Goal: Check status: Check status

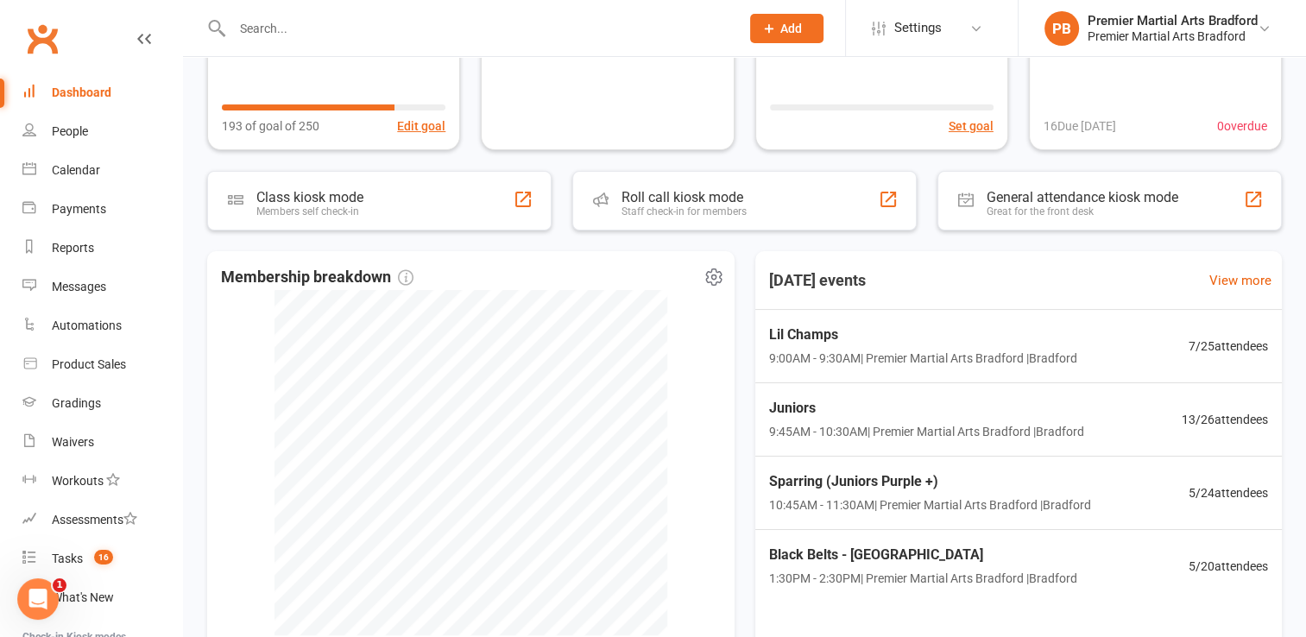
scroll to position [242, 0]
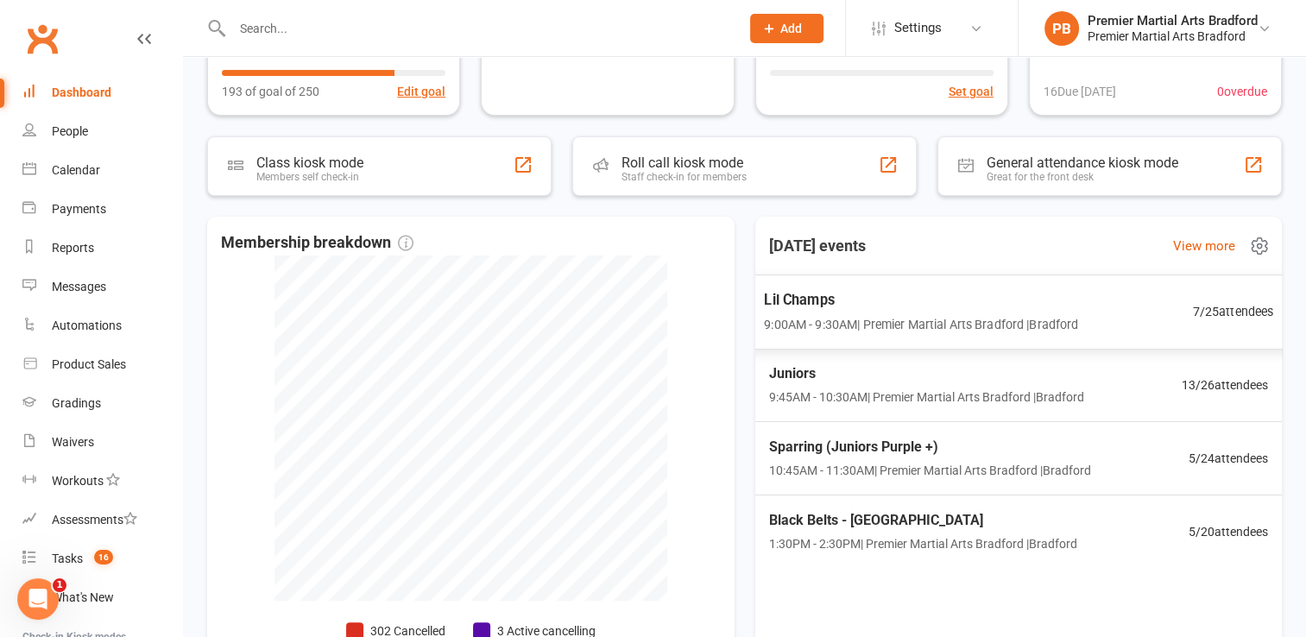
click at [940, 315] on span "9:00AM - 9:30AM | Premier Martial Arts [GEOGRAPHIC_DATA] | [PERSON_NAME]" at bounding box center [921, 324] width 314 height 20
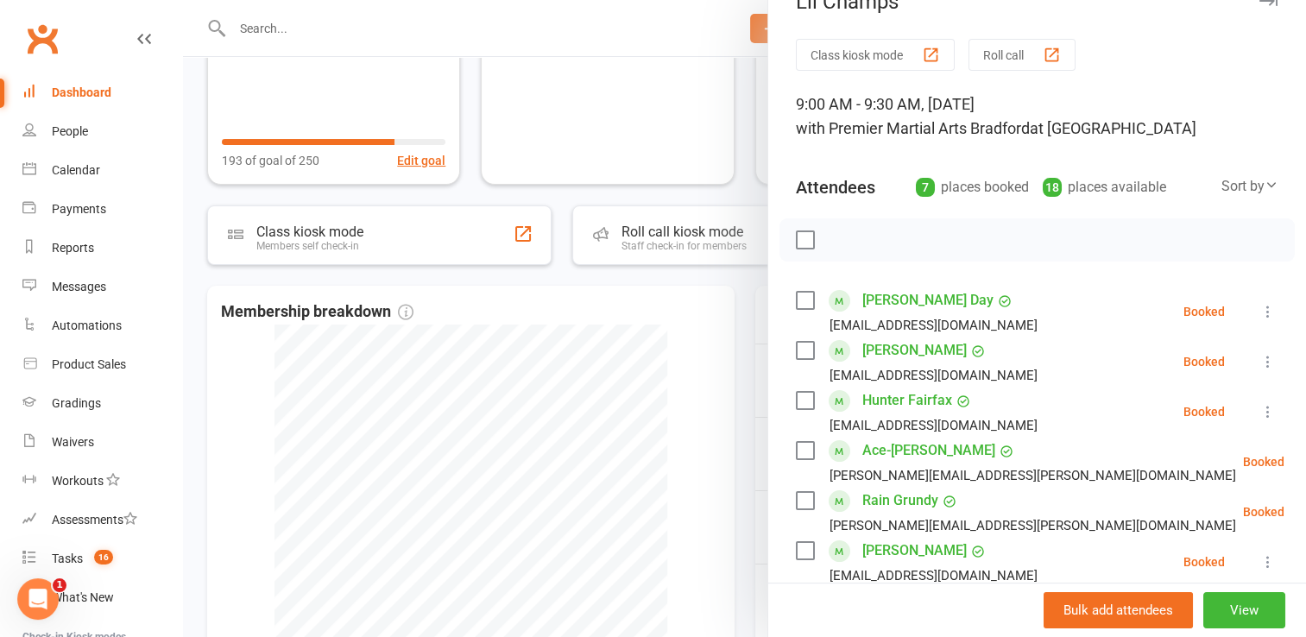
scroll to position [0, 0]
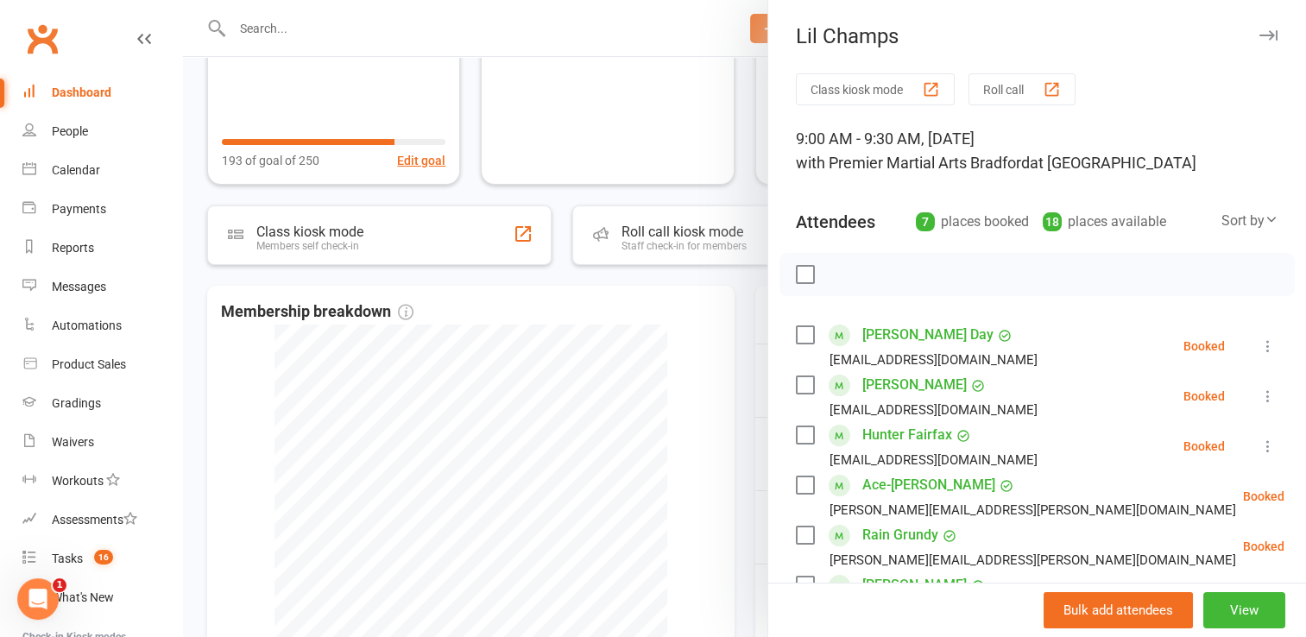
click at [1260, 37] on icon "button" at bounding box center [1269, 35] width 18 height 10
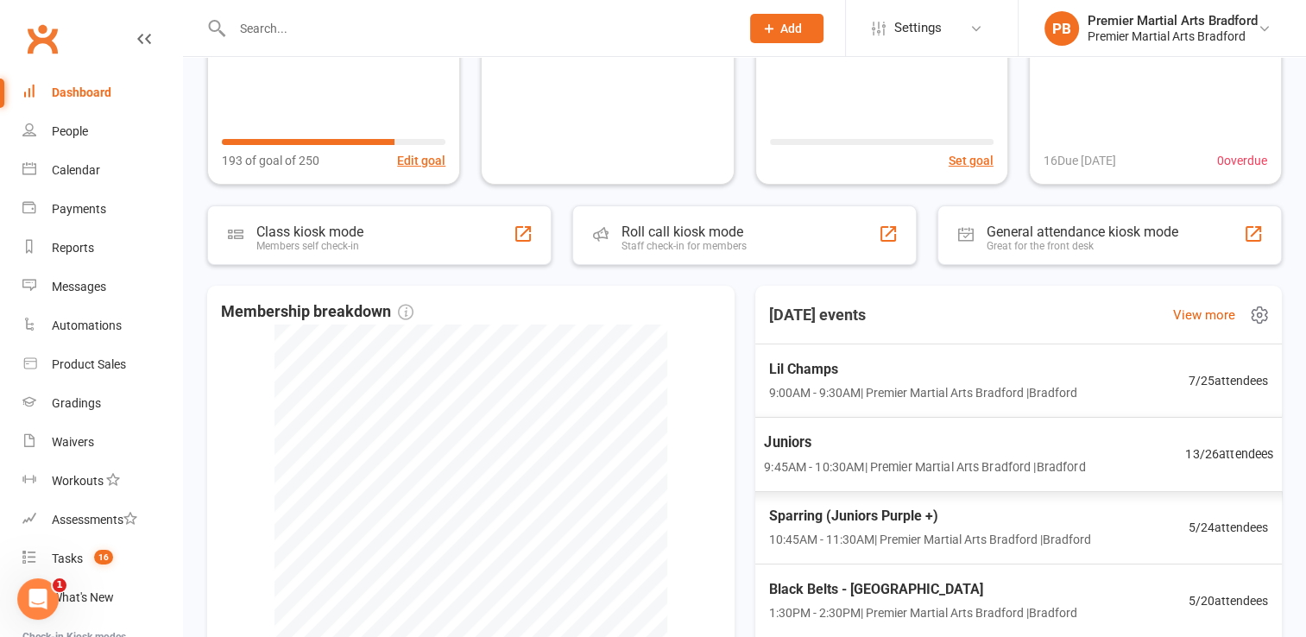
click at [865, 452] on span "Juniors" at bounding box center [924, 442] width 321 height 22
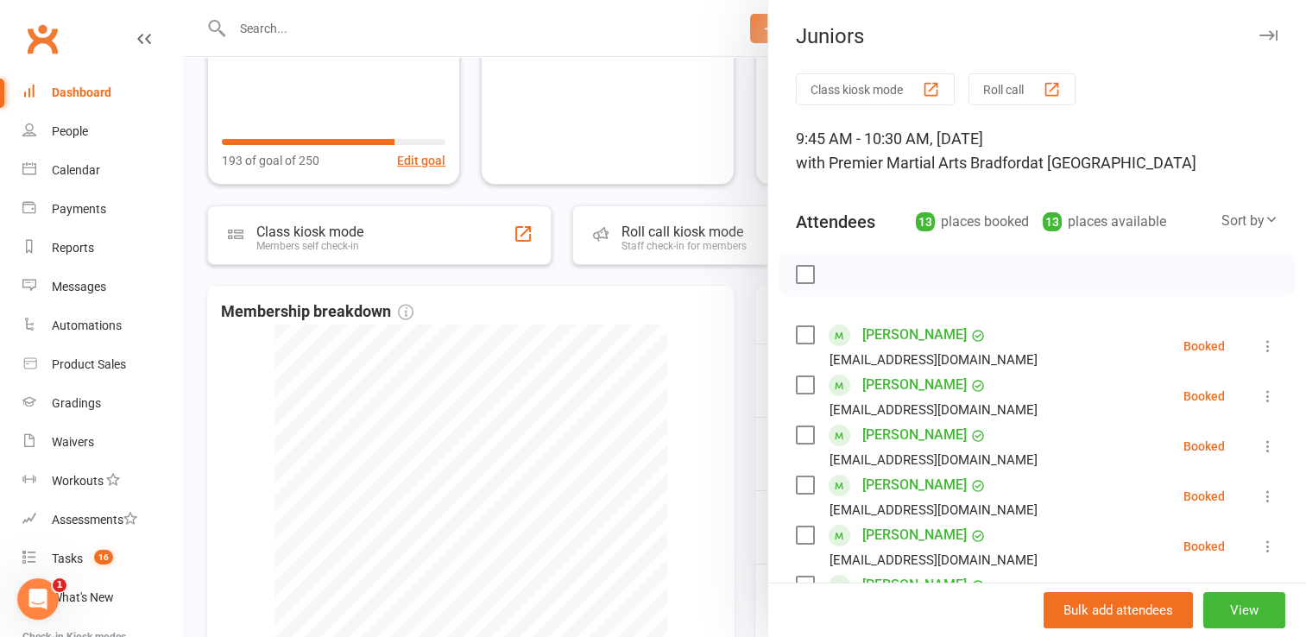
click at [1260, 38] on icon "button" at bounding box center [1269, 35] width 18 height 10
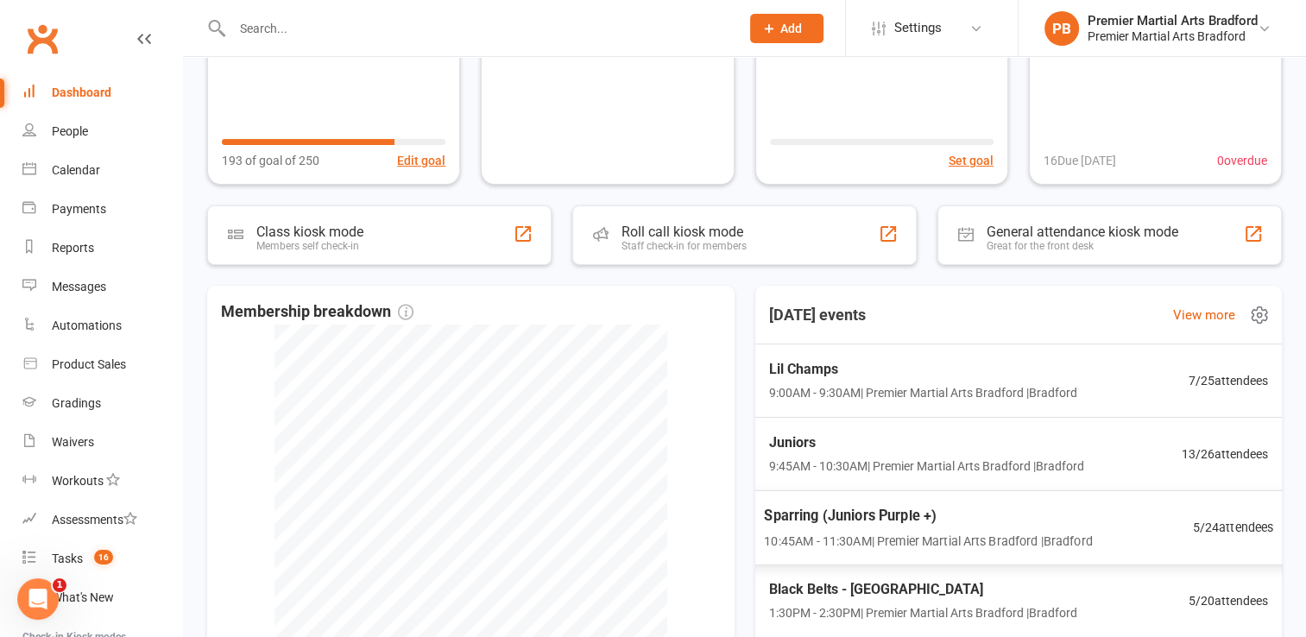
click at [963, 531] on span "10:45AM - 11:30AM | Premier Martial Arts Bradford | Bradford" at bounding box center [928, 540] width 328 height 20
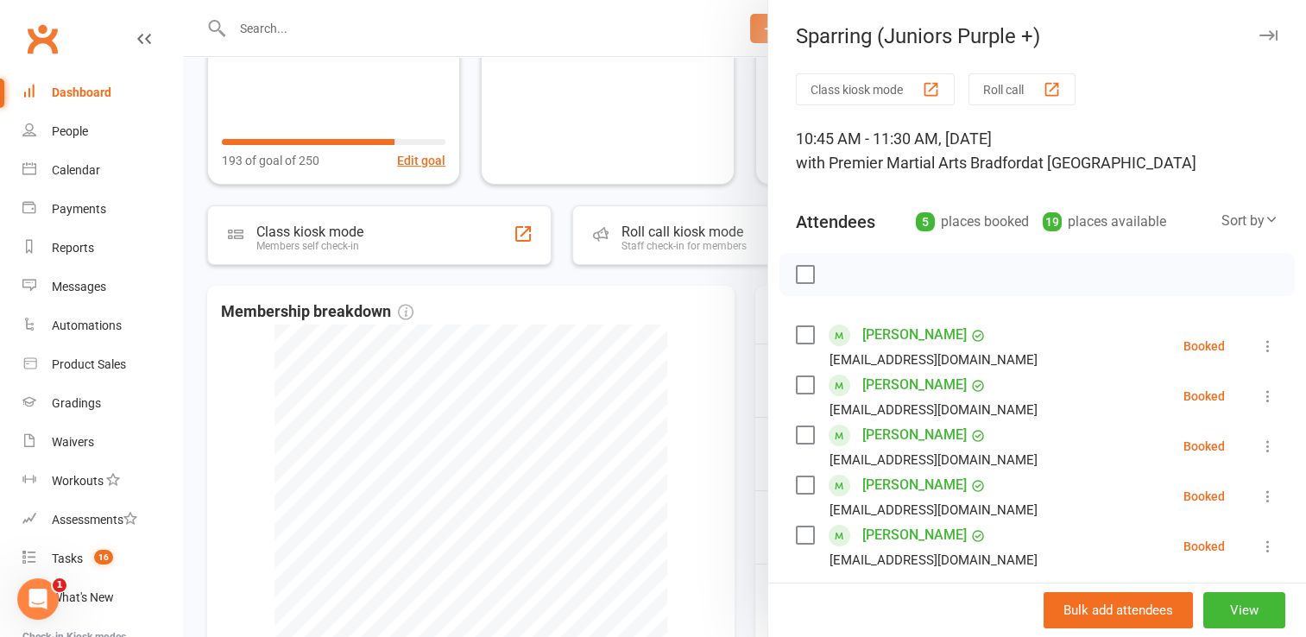
scroll to position [35, 0]
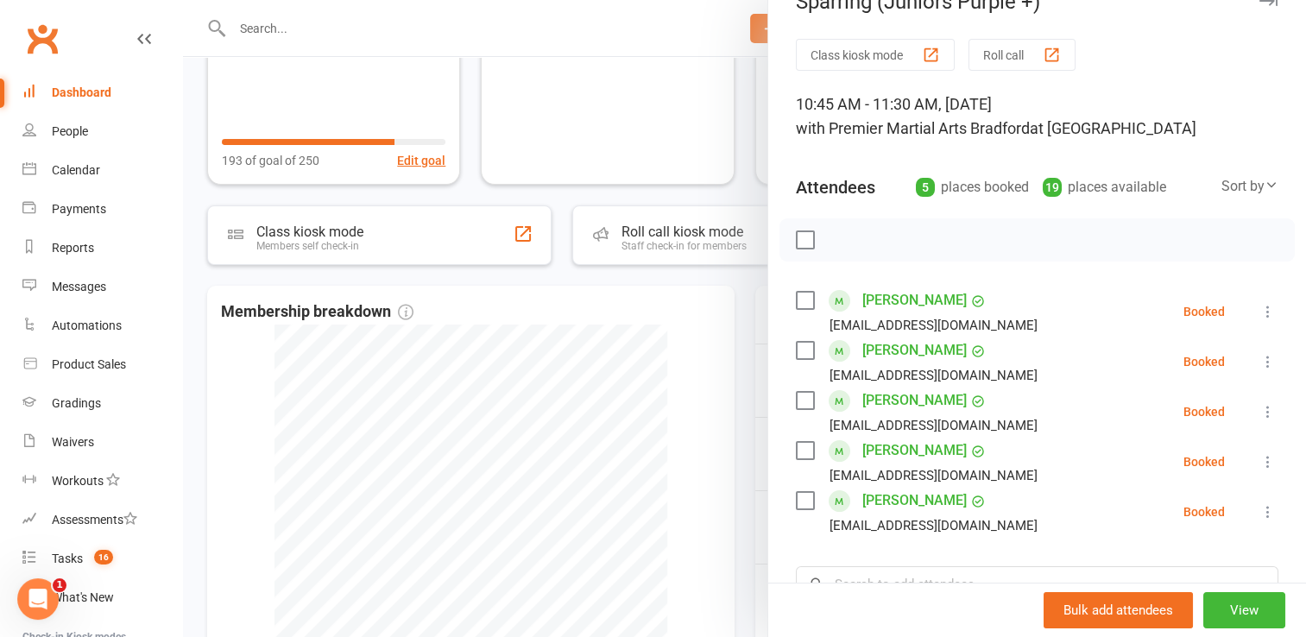
click at [1260, 3] on icon "button" at bounding box center [1269, 1] width 18 height 10
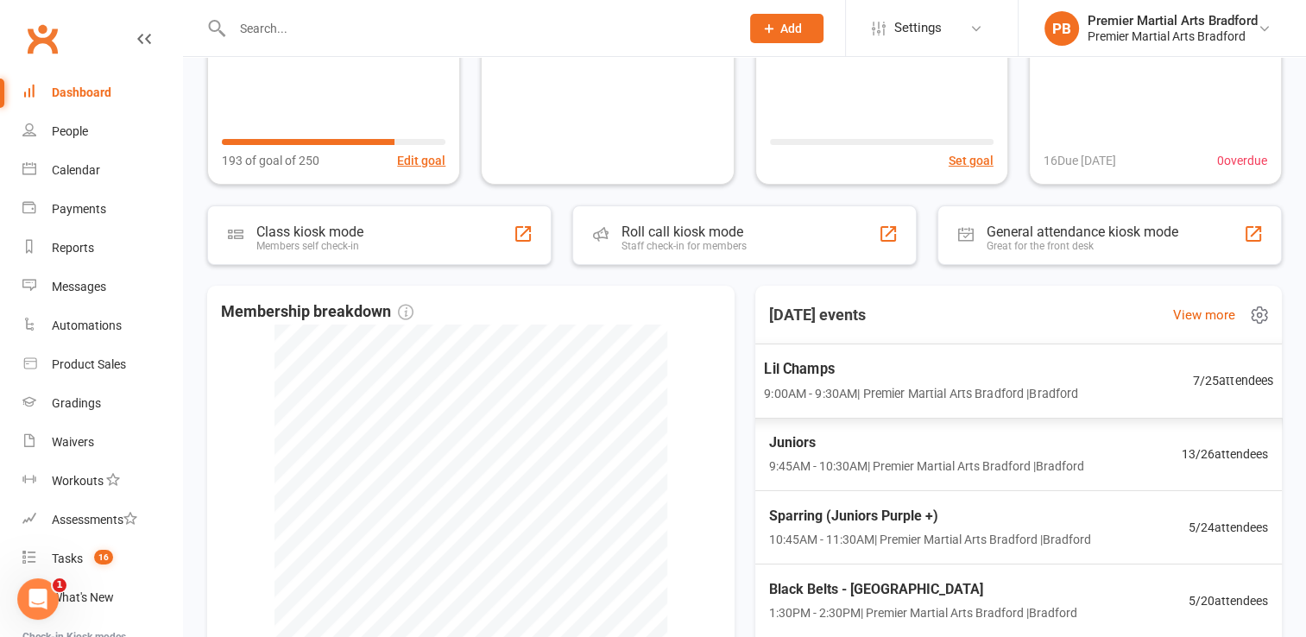
click at [943, 379] on span "Lil Champs" at bounding box center [921, 368] width 314 height 22
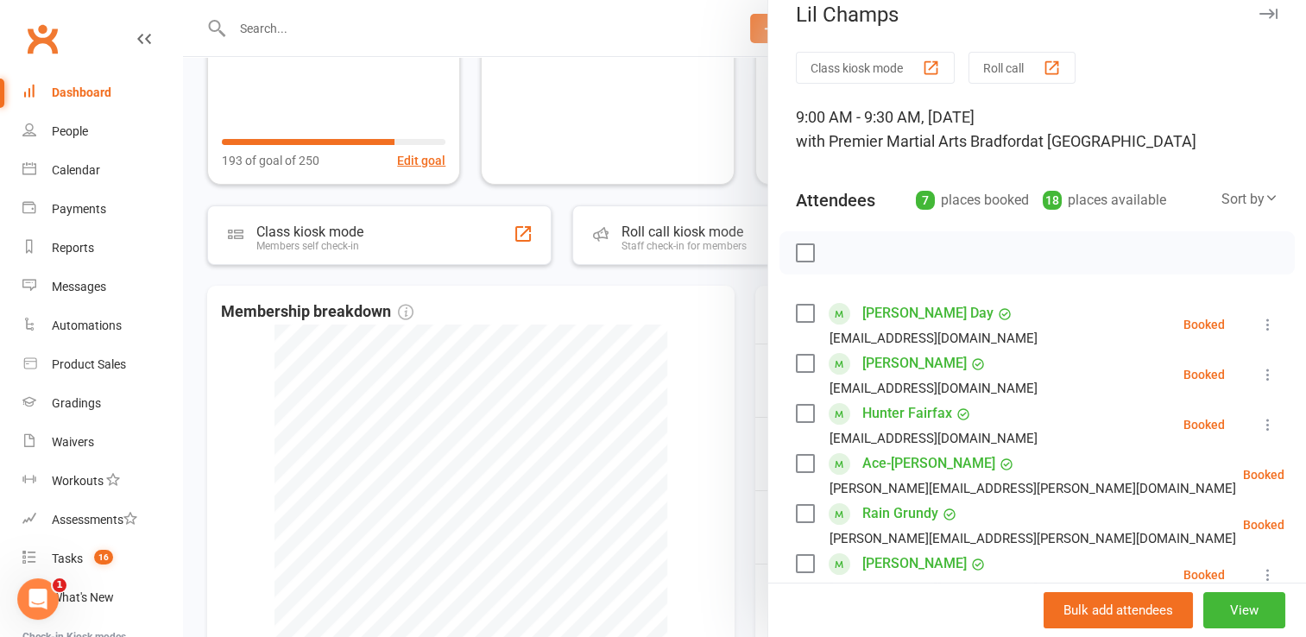
scroll to position [0, 0]
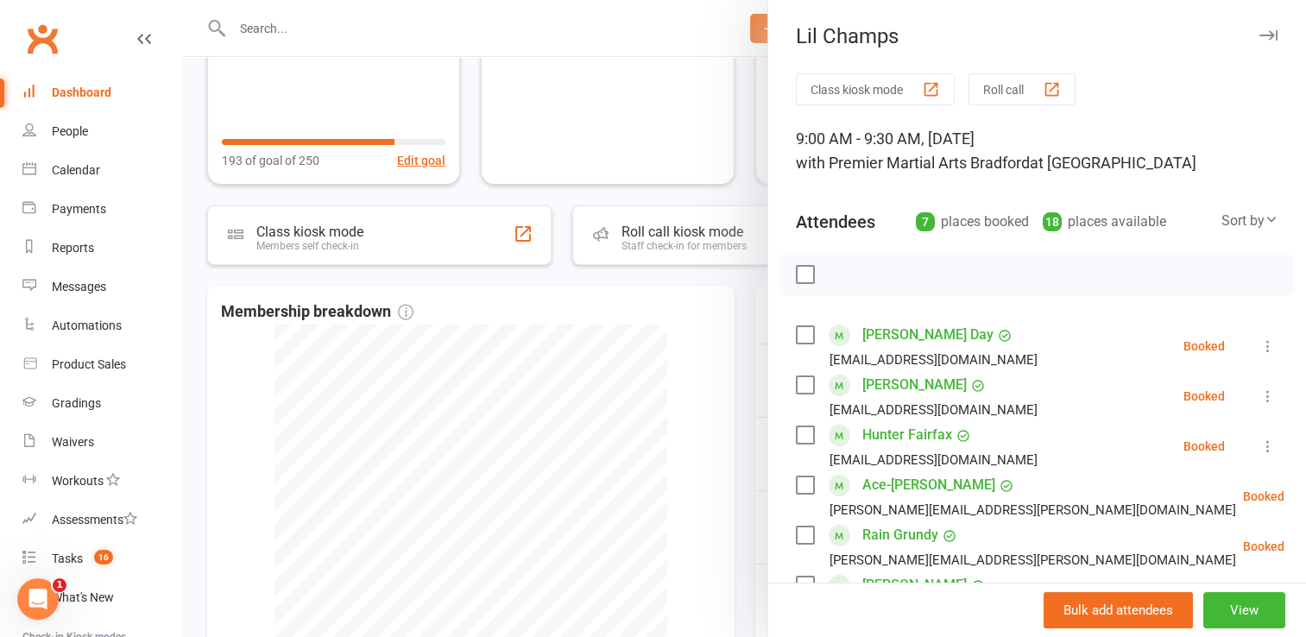
click at [1260, 32] on icon "button" at bounding box center [1269, 35] width 18 height 10
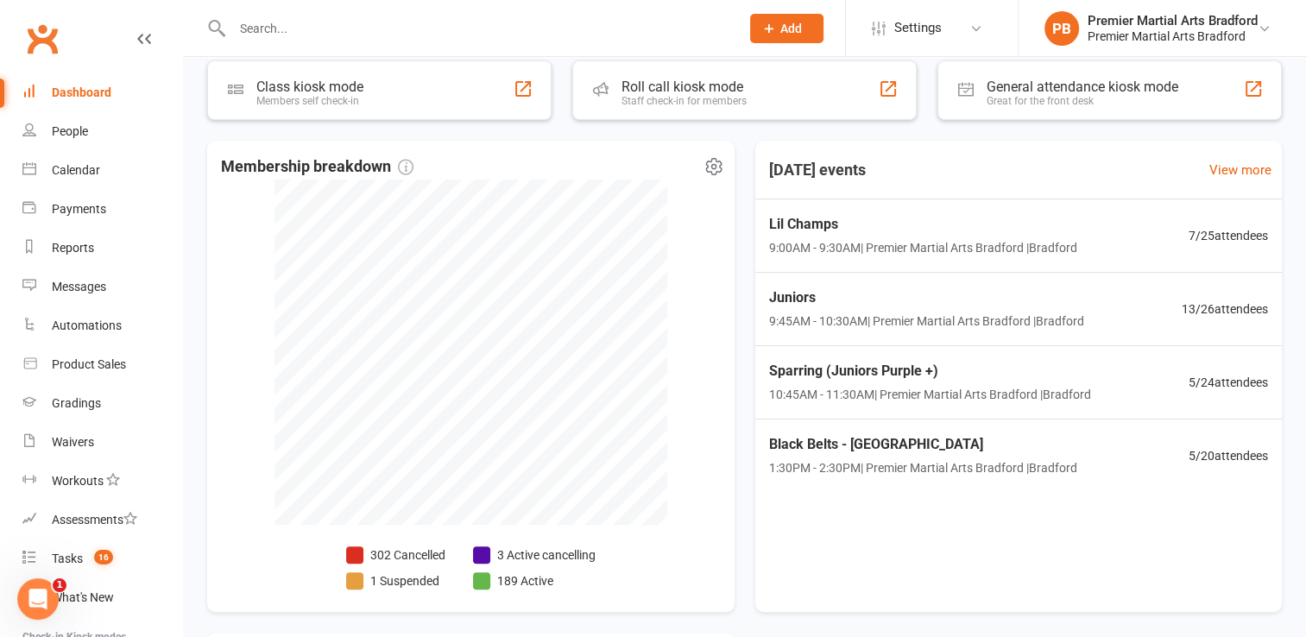
scroll to position [345, 0]
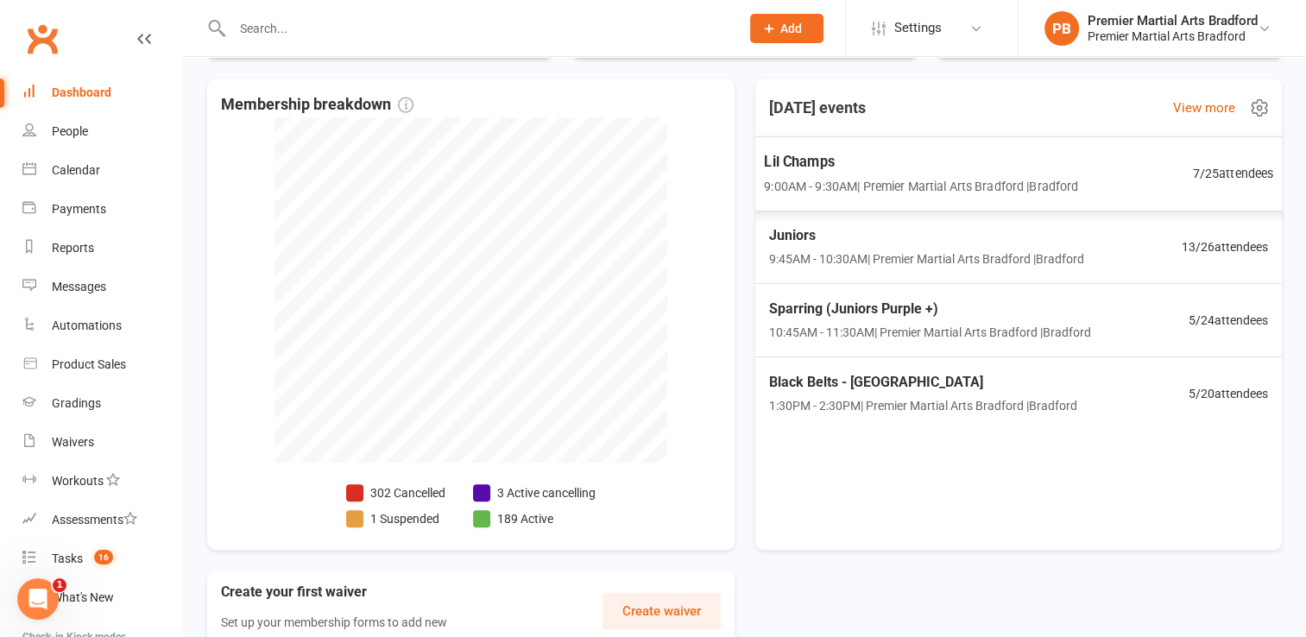
click at [908, 178] on span "9:00AM - 9:30AM | Premier Martial Arts [GEOGRAPHIC_DATA] | [PERSON_NAME]" at bounding box center [921, 186] width 314 height 20
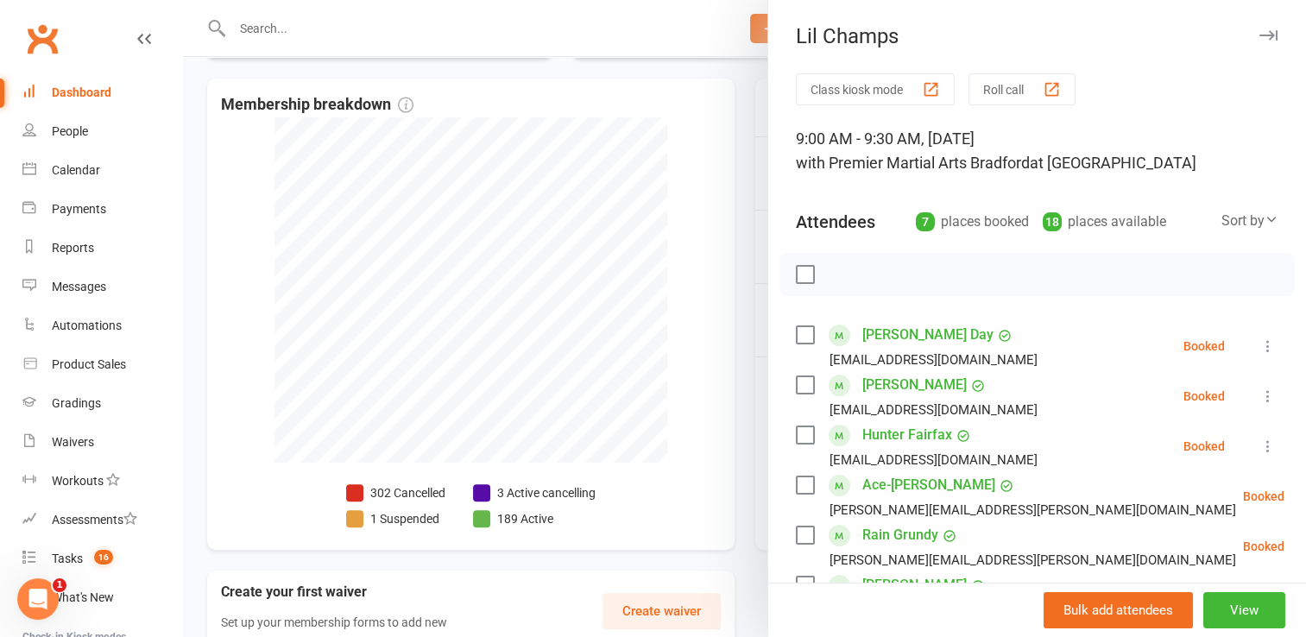
click at [1260, 32] on icon "button" at bounding box center [1269, 35] width 18 height 10
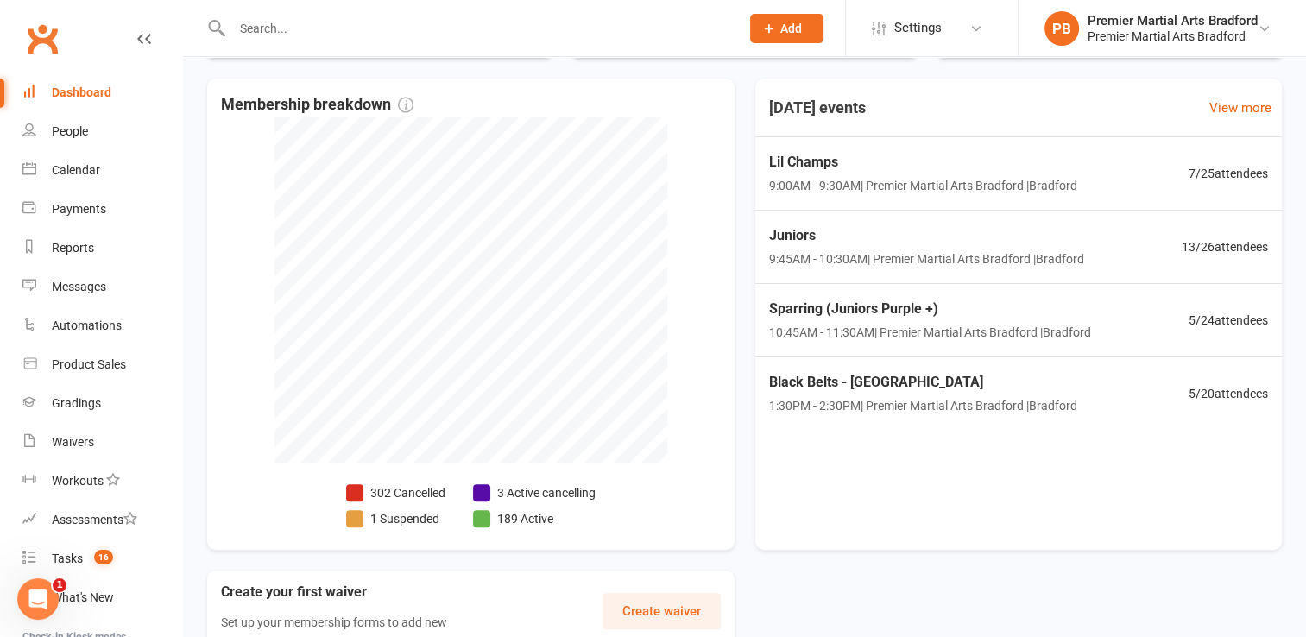
click at [809, 236] on div at bounding box center [744, 318] width 1123 height 637
click at [881, 233] on span "Juniors" at bounding box center [924, 235] width 321 height 22
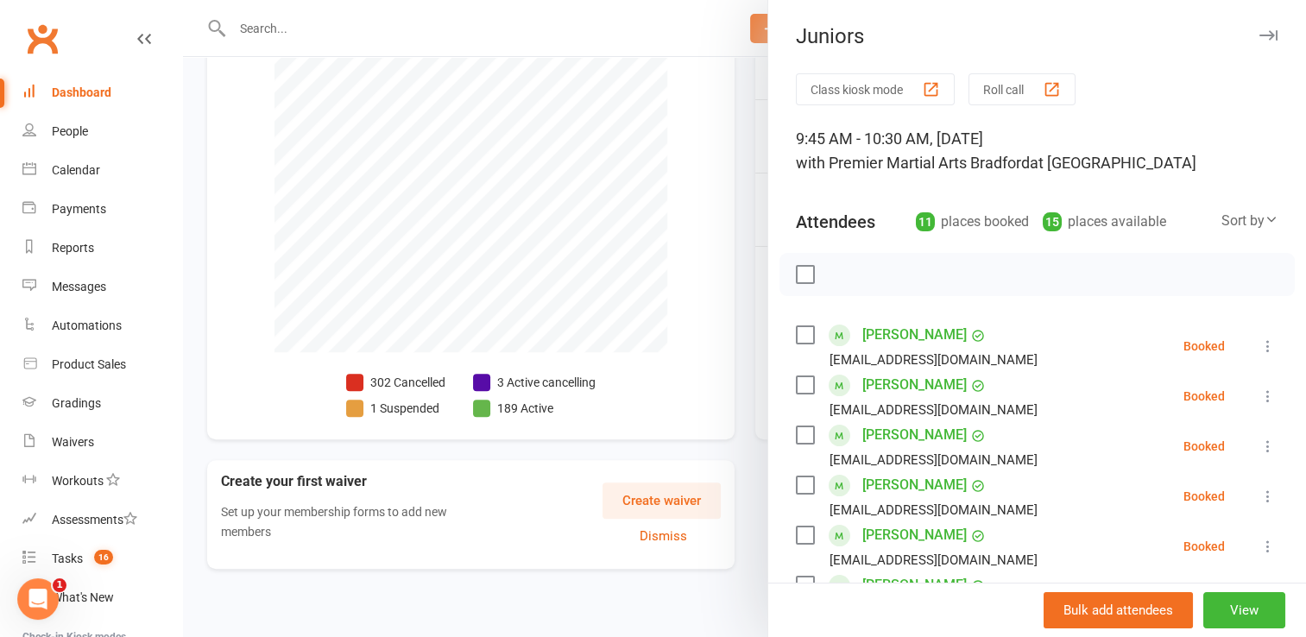
click at [1260, 35] on icon "button" at bounding box center [1269, 35] width 18 height 10
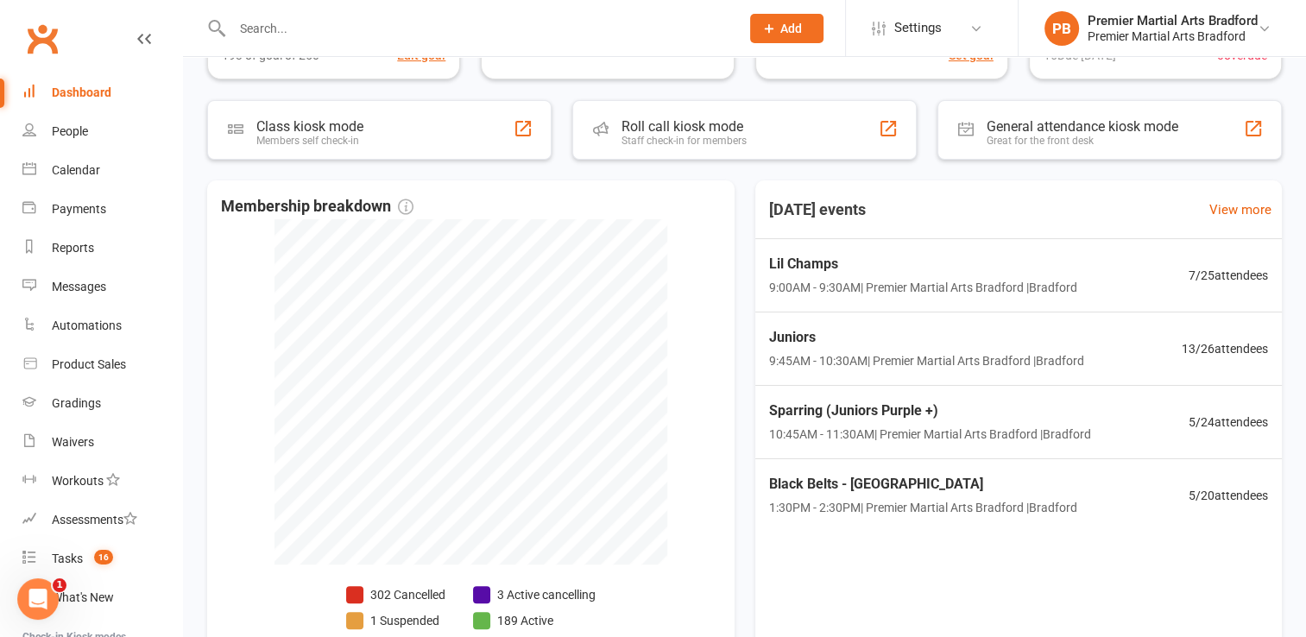
scroll to position [283, 0]
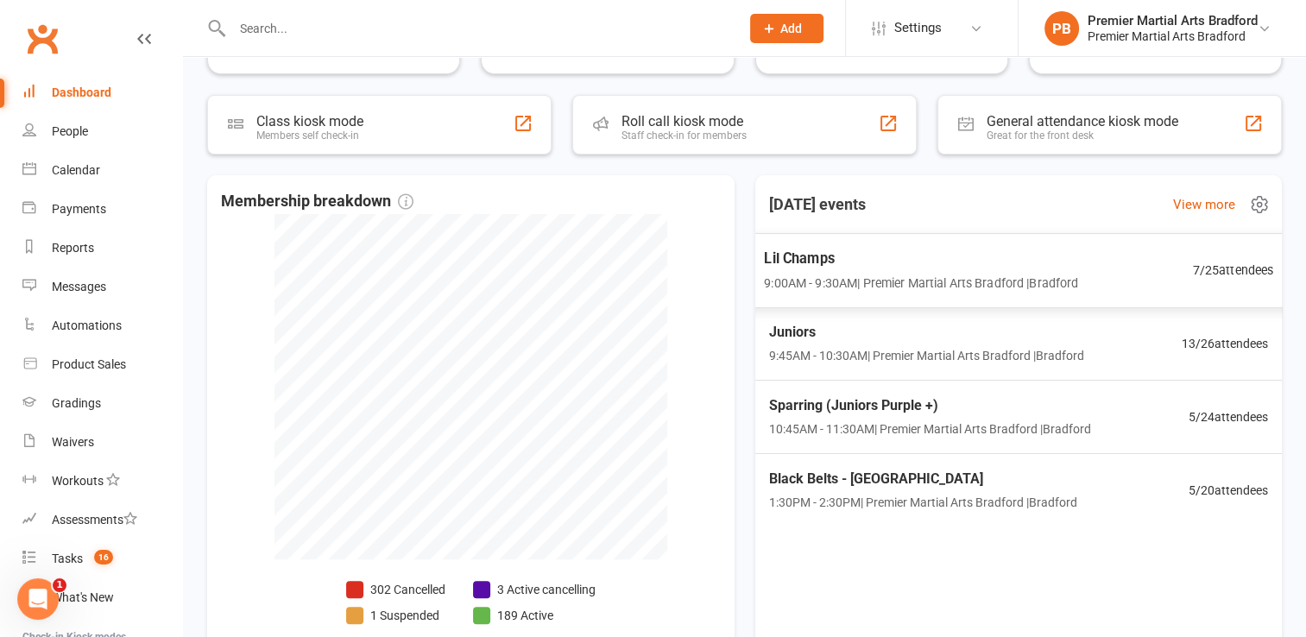
click at [1022, 282] on span "9:00AM - 9:30AM | Premier Martial Arts [GEOGRAPHIC_DATA] | [PERSON_NAME]" at bounding box center [921, 283] width 314 height 20
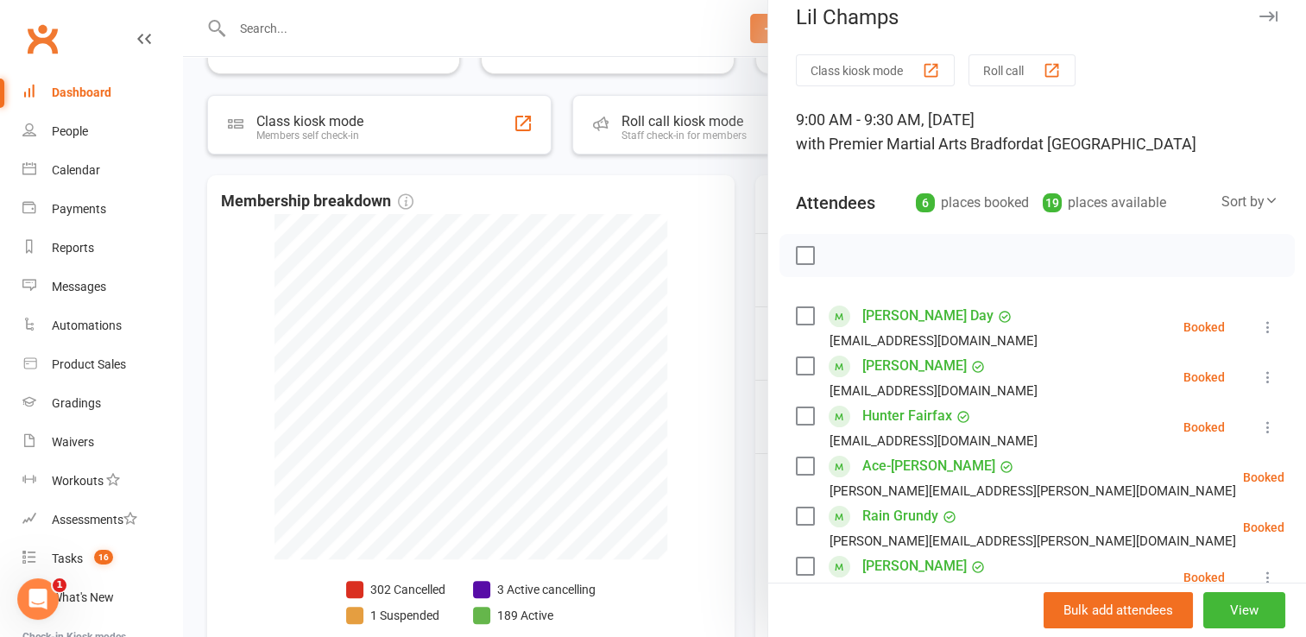
scroll to position [0, 0]
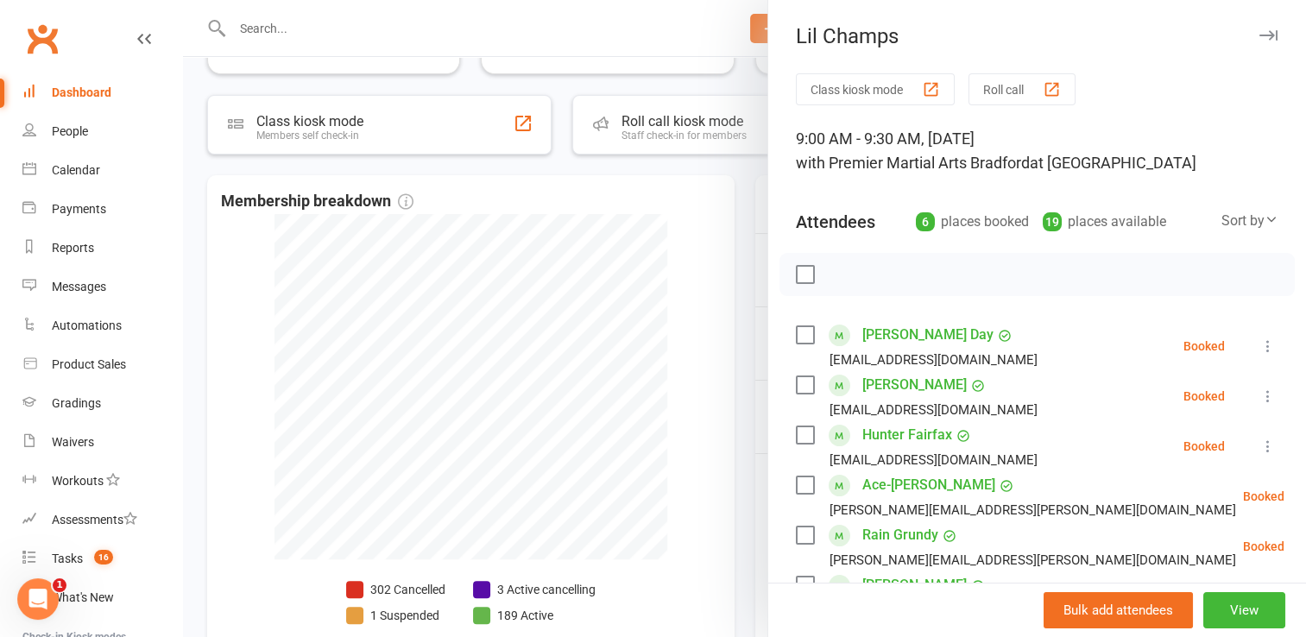
click at [1260, 30] on icon "button" at bounding box center [1269, 35] width 18 height 10
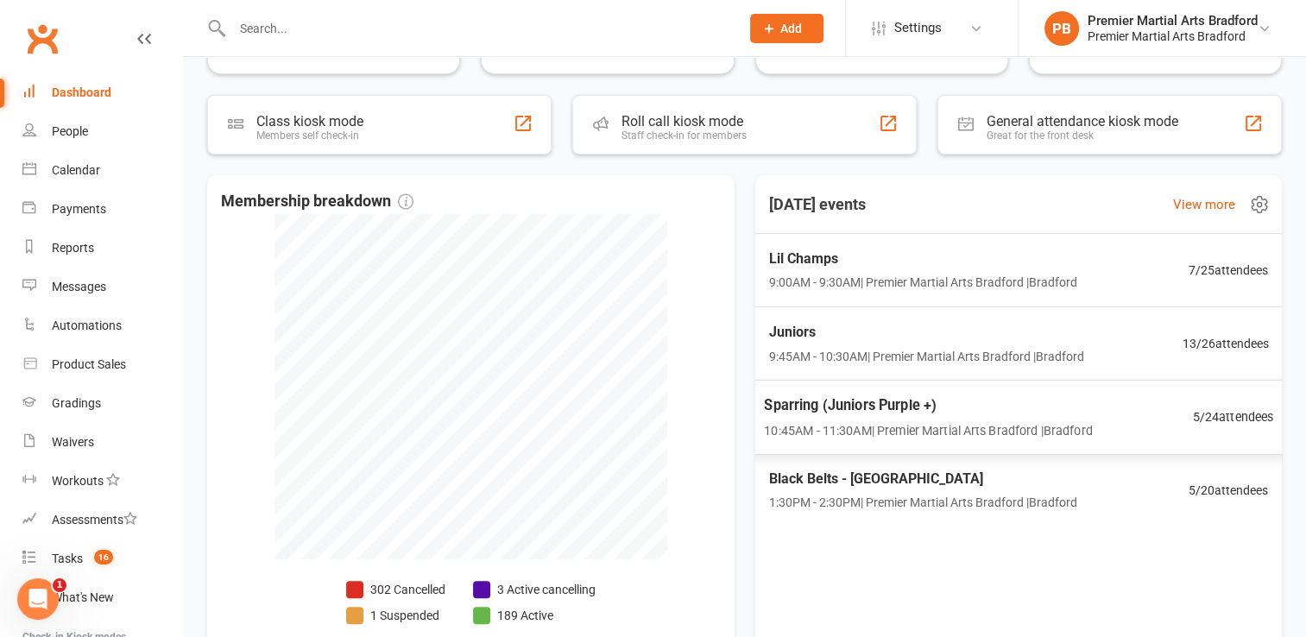
click at [957, 397] on span "Sparring (Juniors Purple +)" at bounding box center [928, 405] width 328 height 22
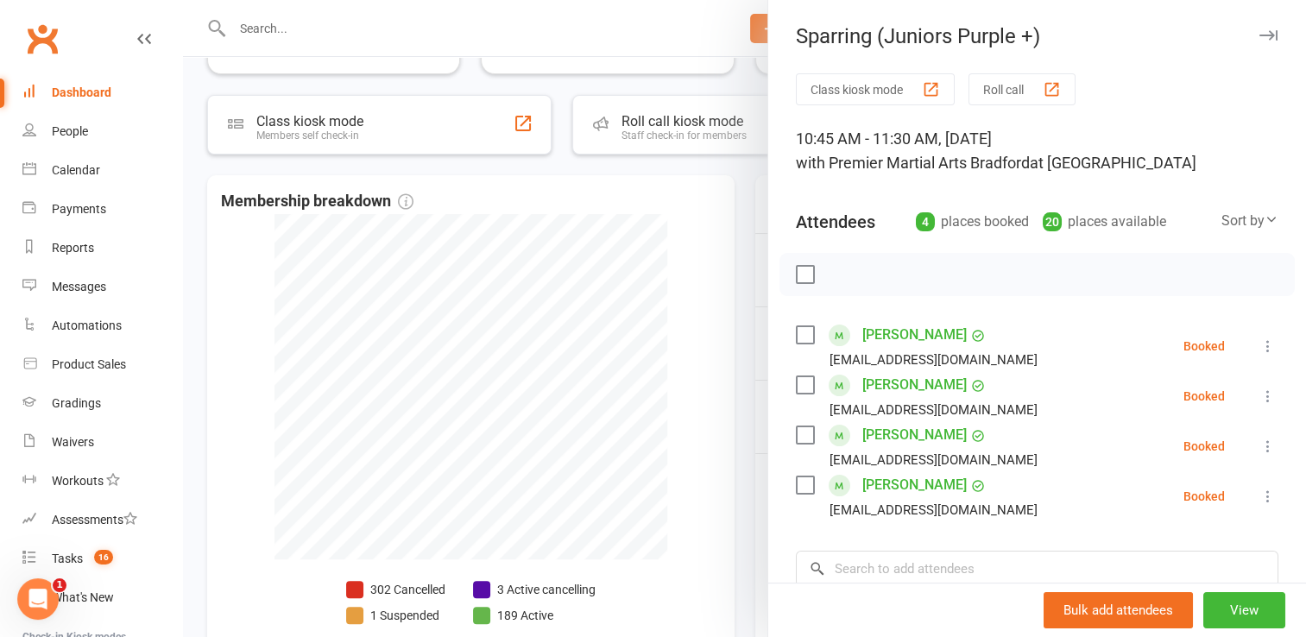
click at [1260, 35] on icon "button" at bounding box center [1269, 35] width 18 height 10
